Goal: Information Seeking & Learning: Check status

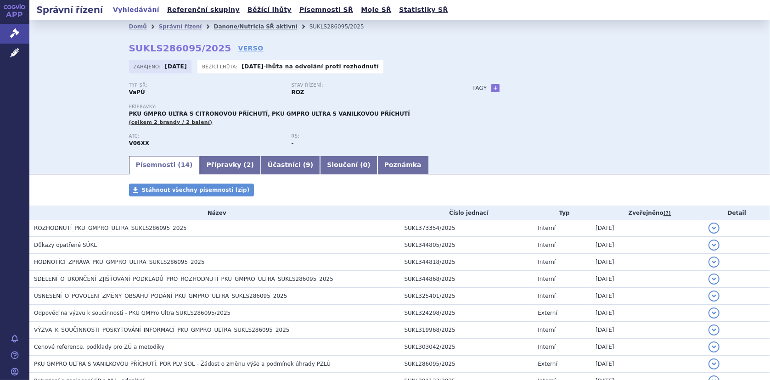
click at [241, 26] on link "Danone/Nutricia SŘ aktivní" at bounding box center [256, 26] width 84 height 6
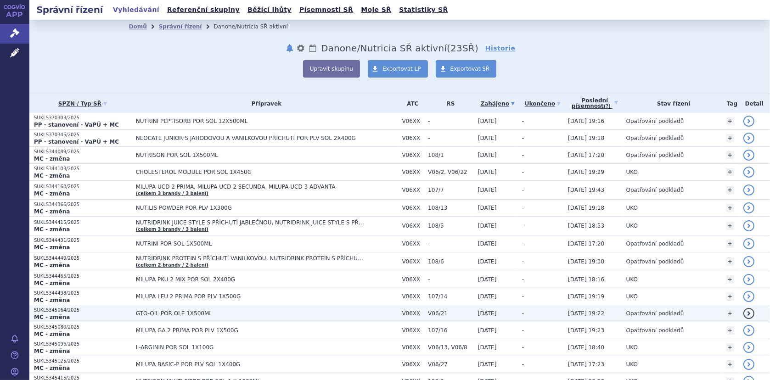
drag, startPoint x: 0, startPoint y: 0, endPoint x: 169, endPoint y: 308, distance: 351.2
click at [169, 308] on td "GTO-OIL POR OLE 1X500ML" at bounding box center [264, 313] width 266 height 17
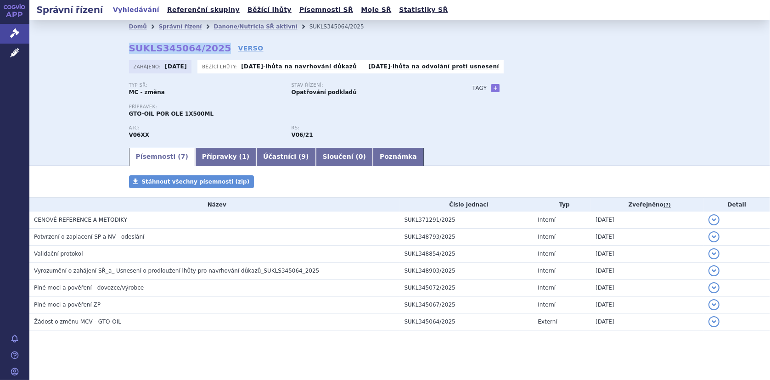
drag, startPoint x: 126, startPoint y: 49, endPoint x: 209, endPoint y: 49, distance: 83.6
click at [209, 49] on strong "SUKLS345064/2025" at bounding box center [180, 48] width 102 height 11
copy strong "SUKLS345064/2025"
click at [241, 24] on link "Danone/Nutricia SŘ aktivní" at bounding box center [256, 26] width 84 height 6
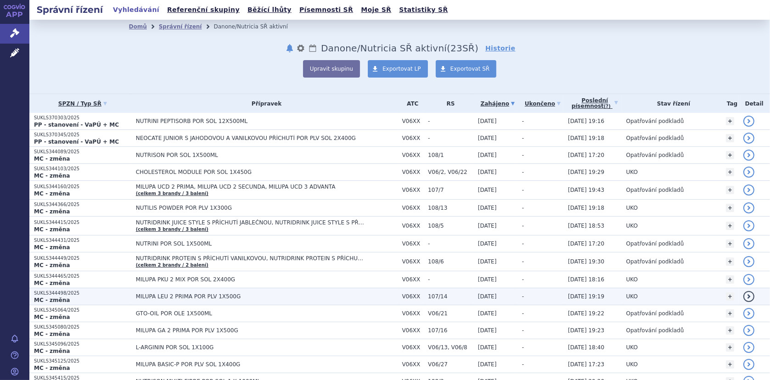
click at [199, 297] on span "MILUPA LEU 2 PRIMA POR PLV 1X500G" at bounding box center [251, 296] width 230 height 6
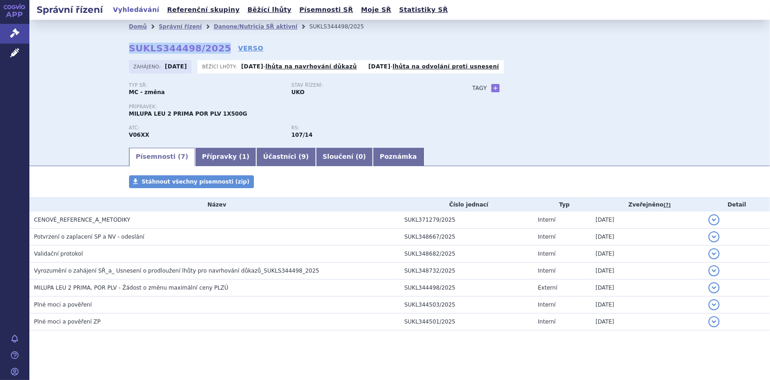
drag, startPoint x: 123, startPoint y: 45, endPoint x: 210, endPoint y: 52, distance: 87.1
click at [210, 52] on div "Domů Správní řízení Danone/Nutricia SŘ aktivní SUKLS344498/2025 SUKLS344498/202…" at bounding box center [400, 90] width 579 height 113
copy strong "SUKLS344498/2025"
click at [261, 25] on link "Danone/Nutricia SŘ aktivní" at bounding box center [256, 26] width 84 height 6
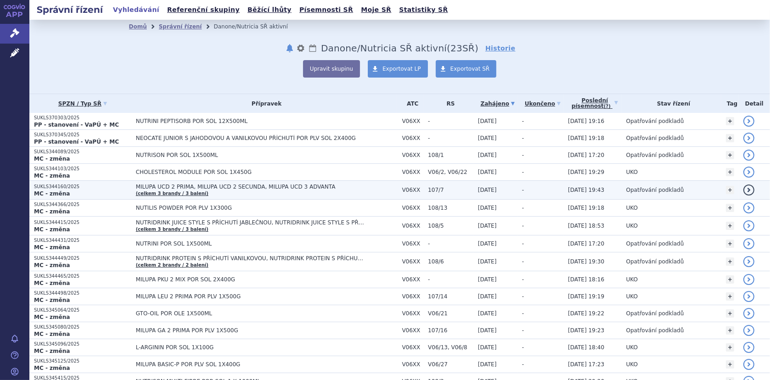
click at [197, 184] on span "MILUPA UCD 2 PRIMA, MILUPA UCD 2 SECUNDA, MILUPA UCD 3 ADVANTA" at bounding box center [251, 187] width 230 height 6
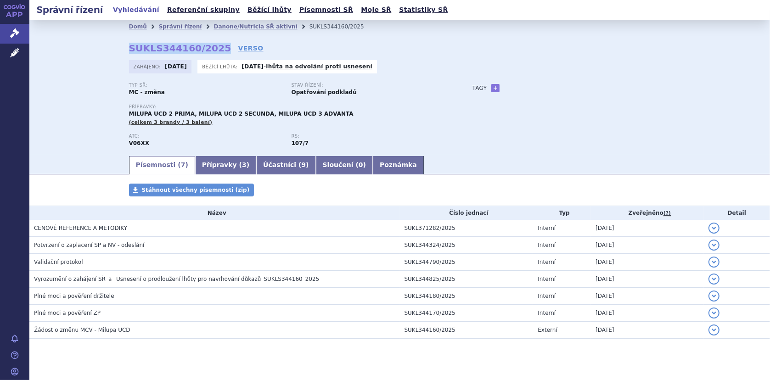
drag, startPoint x: 124, startPoint y: 47, endPoint x: 211, endPoint y: 53, distance: 87.5
click at [211, 53] on div "Domů Správní řízení Danone/Nutricia SŘ aktivní SUKLS344160/2025 SUKLS344160/202…" at bounding box center [400, 94] width 579 height 121
copy strong "SUKLS344160/2025"
click at [226, 22] on li "Danone/Nutricia SŘ aktivní" at bounding box center [262, 27] width 96 height 14
click at [235, 27] on link "Danone/Nutricia SŘ aktivní" at bounding box center [256, 26] width 84 height 6
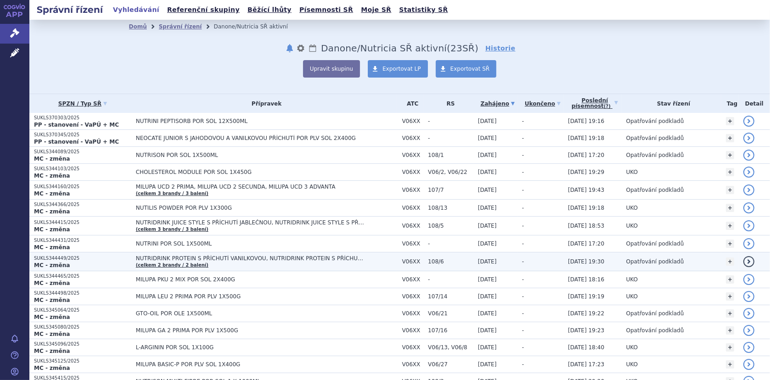
click at [220, 255] on span "NUTRIDRINK PROTEIN S PŘÍCHUTÍ VANILKOVOU, NUTRIDRINK PROTEIN S PŘÍCHUTÍ ČOKOLÁD…" at bounding box center [251, 258] width 230 height 6
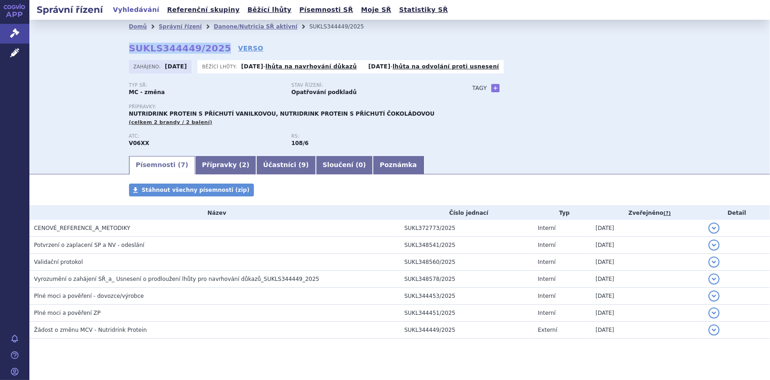
drag, startPoint x: 126, startPoint y: 48, endPoint x: 210, endPoint y: 48, distance: 84.0
click at [210, 48] on strong "SUKLS344449/2025" at bounding box center [180, 48] width 102 height 11
copy strong "SUKLS344449/2025"
